Goal: Check status: Check status

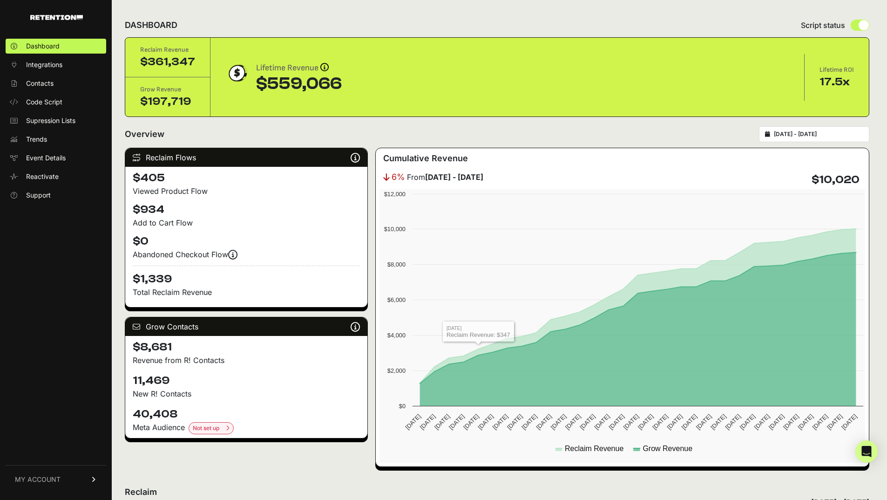
click at [796, 130] on input "[DATE] - [DATE]" at bounding box center [818, 133] width 89 height 7
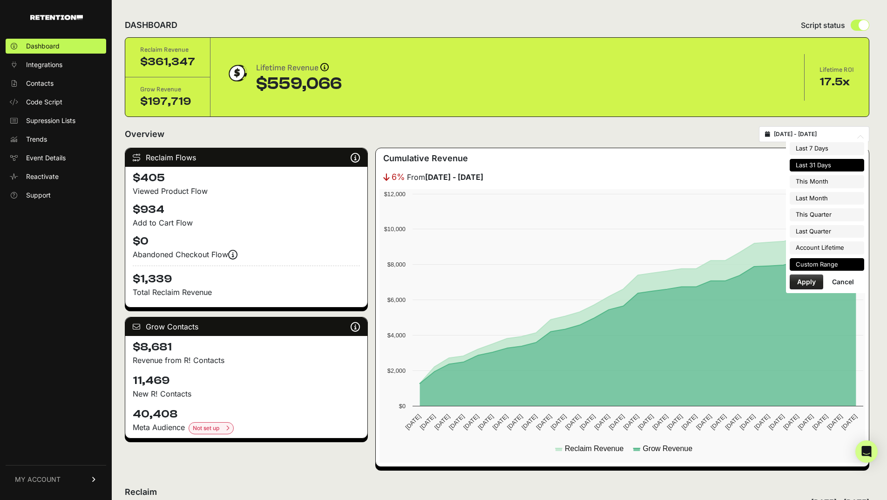
click at [830, 267] on li "Custom Range" at bounding box center [827, 264] width 75 height 13
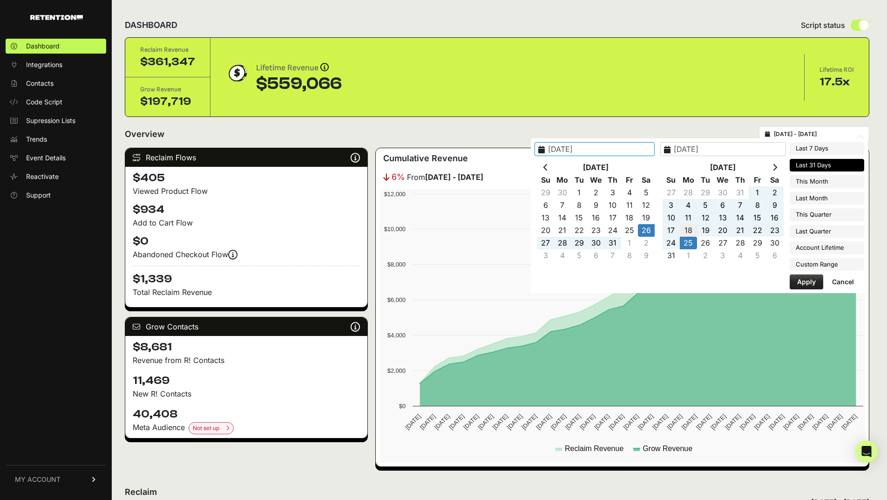
type input "[DATE]"
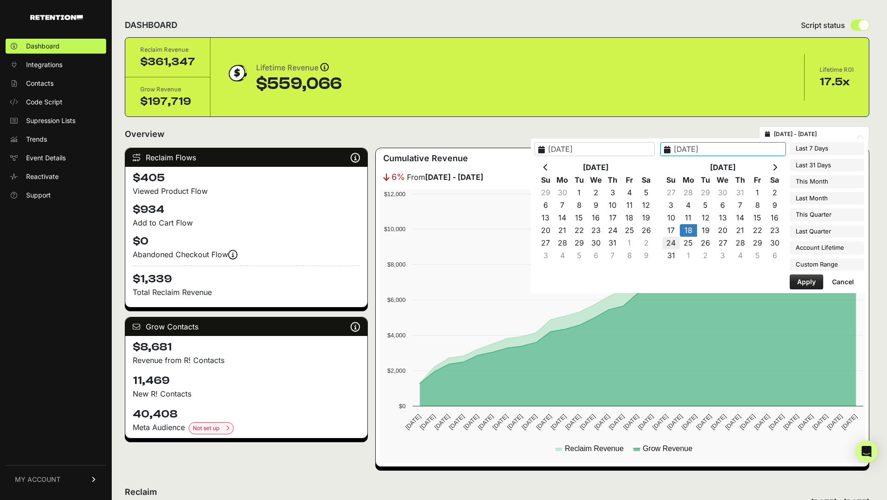
type input "[DATE]"
click at [798, 285] on button "Apply" at bounding box center [807, 281] width 34 height 15
type input "[DATE] - [DATE]"
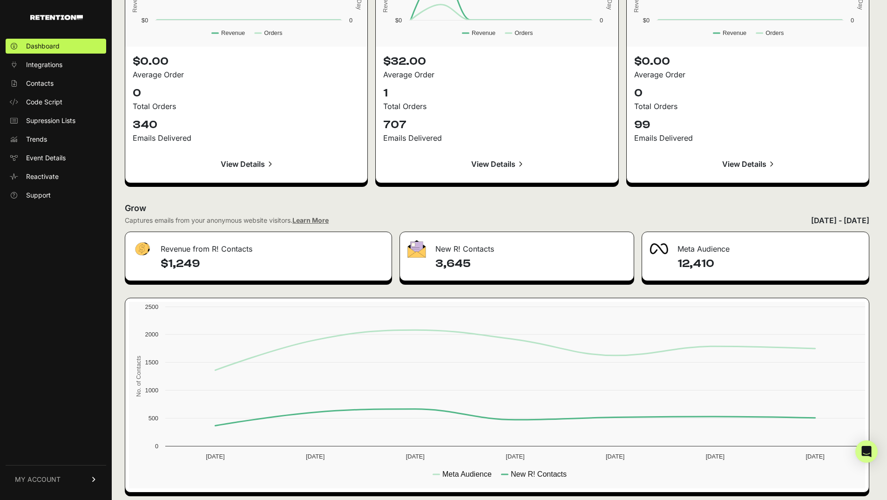
scroll to position [948, 0]
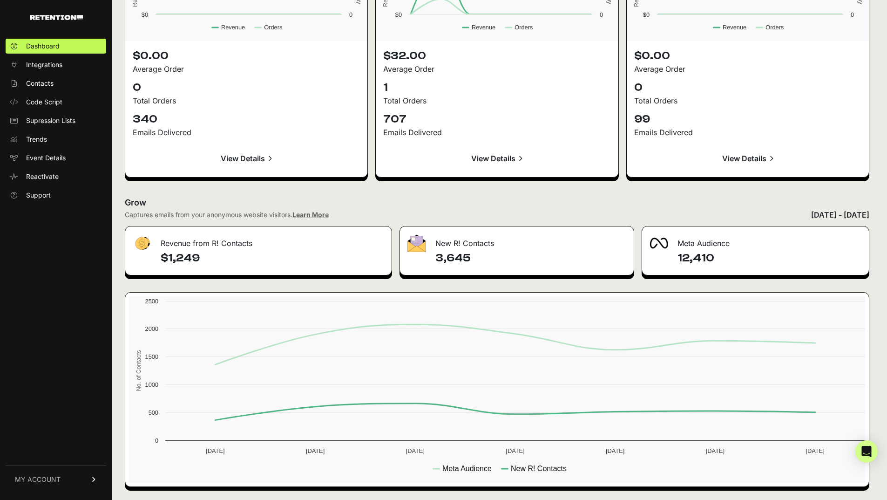
drag, startPoint x: 467, startPoint y: 259, endPoint x: 488, endPoint y: 259, distance: 20.5
click at [488, 259] on h4 "3,645" at bounding box center [531, 258] width 191 height 15
